Goal: Task Accomplishment & Management: Manage account settings

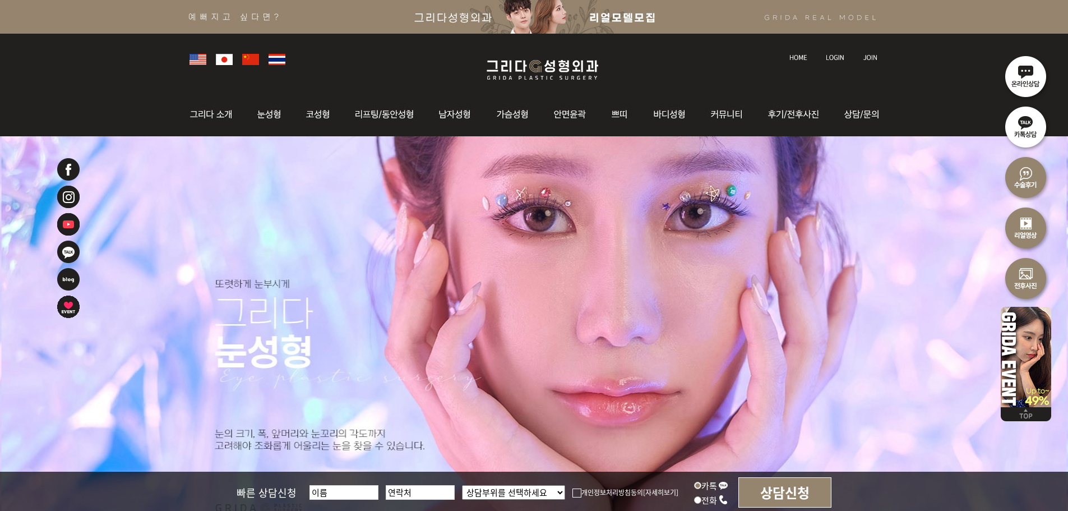
drag, startPoint x: 0, startPoint y: 0, endPoint x: 841, endPoint y: 57, distance: 842.6
click at [841, 57] on img at bounding box center [835, 57] width 18 height 6
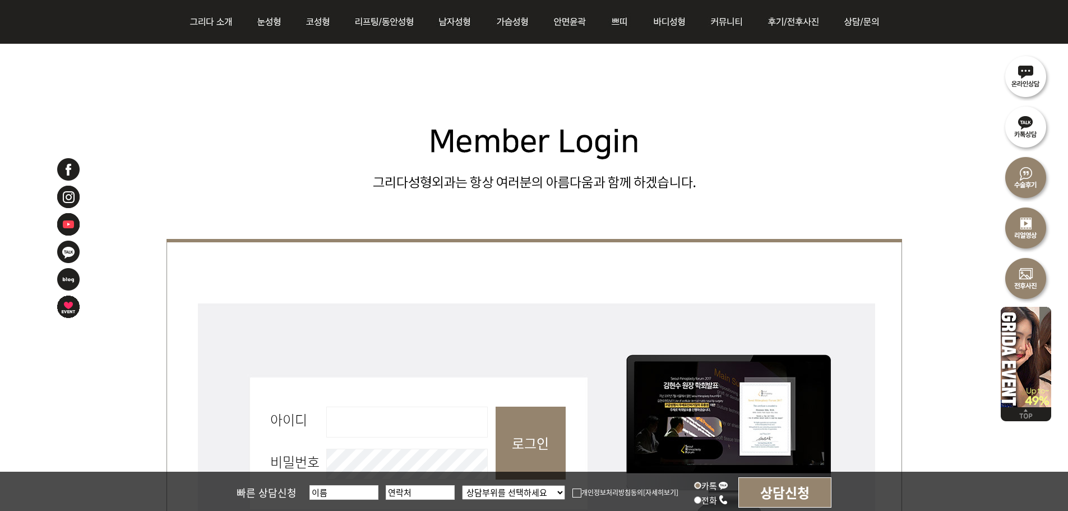
scroll to position [504, 0]
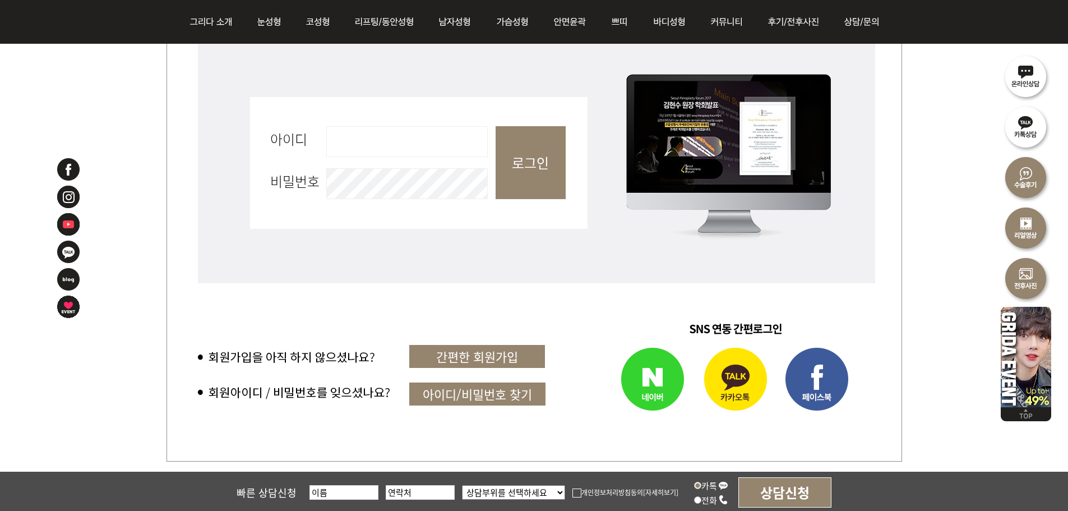
click at [378, 138] on input "아이디 필수" at bounding box center [406, 141] width 161 height 31
type input "admin"
click at [534, 158] on input "로그인" at bounding box center [530, 162] width 70 height 73
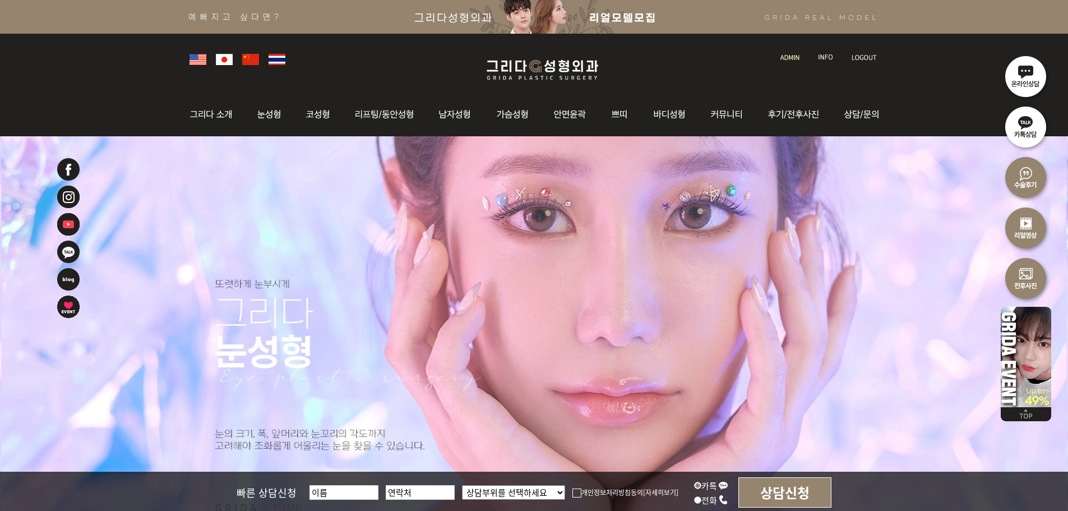
click at [787, 62] on div at bounding box center [534, 58] width 701 height 49
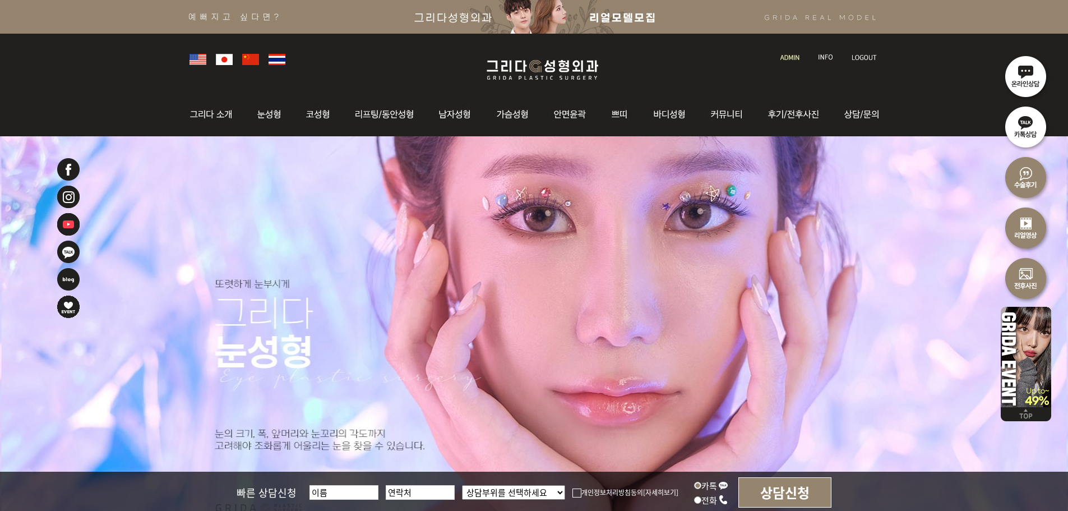
click at [787, 57] on img at bounding box center [789, 57] width 19 height 6
